Goal: Transaction & Acquisition: Purchase product/service

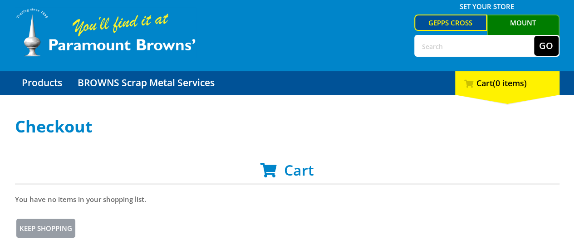
scroll to position [45, 0]
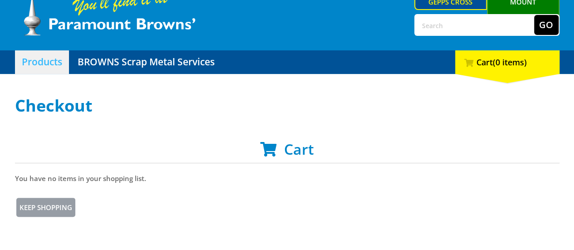
click at [39, 65] on link "Products" at bounding box center [42, 62] width 54 height 24
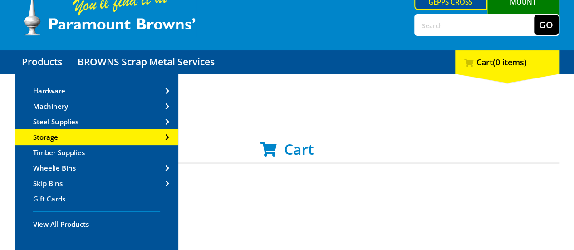
click at [52, 134] on span "Storage" at bounding box center [45, 136] width 25 height 9
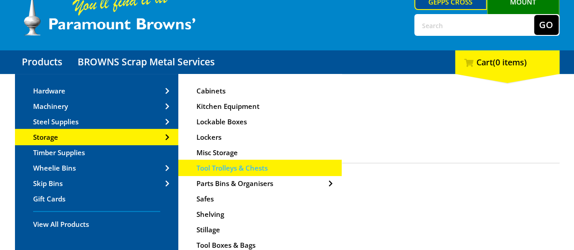
click at [248, 166] on span "Tool Trolleys & Chests" at bounding box center [231, 167] width 71 height 9
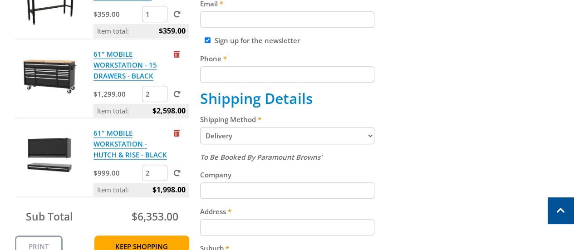
scroll to position [272, 0]
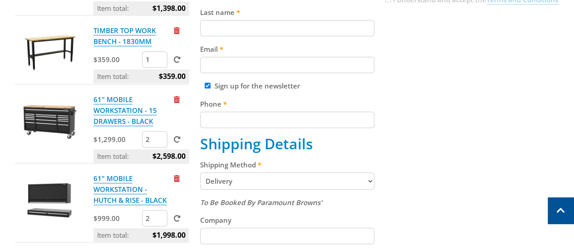
click at [459, 156] on div "Cart 61" MOBILE WORKSTATION - LOCKER - BLACK $699.00 2 Item total: $1,398.00 TI…" at bounding box center [287, 204] width 544 height 580
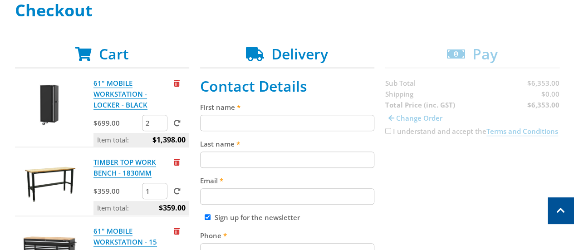
scroll to position [136, 0]
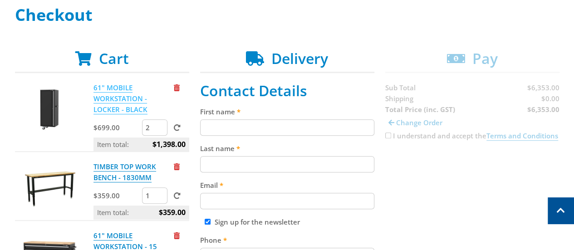
click at [115, 108] on link "61" MOBILE WORKSTATION - LOCKER - BLACK" at bounding box center [120, 98] width 54 height 31
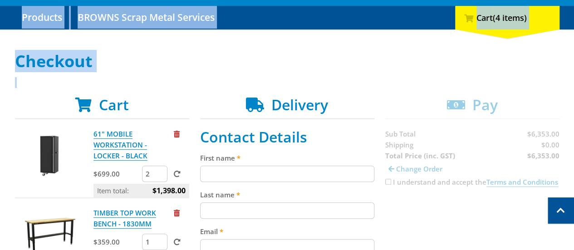
scroll to position [0, 0]
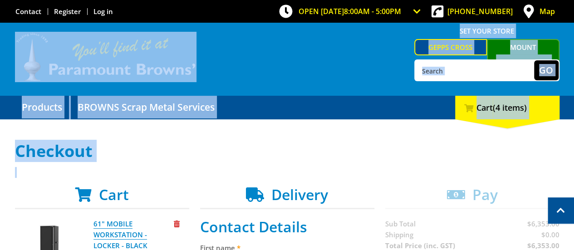
drag, startPoint x: 572, startPoint y: -2, endPoint x: 490, endPoint y: 41, distance: 92.3
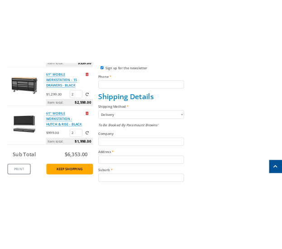
scroll to position [363, 0]
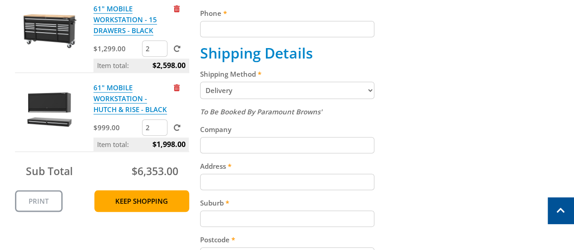
drag, startPoint x: 449, startPoint y: 150, endPoint x: 443, endPoint y: 148, distance: 5.9
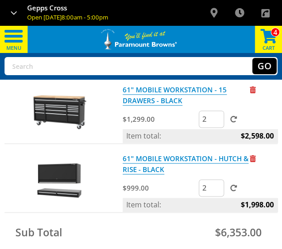
scroll to position [227, 0]
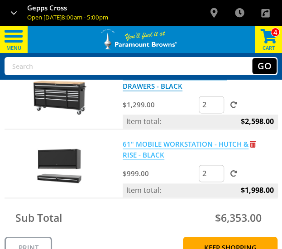
click at [159, 145] on link "61" MOBILE WORKSTATION - HUTCH & RISE - BLACK" at bounding box center [186, 150] width 126 height 20
